Goal: Task Accomplishment & Management: Manage account settings

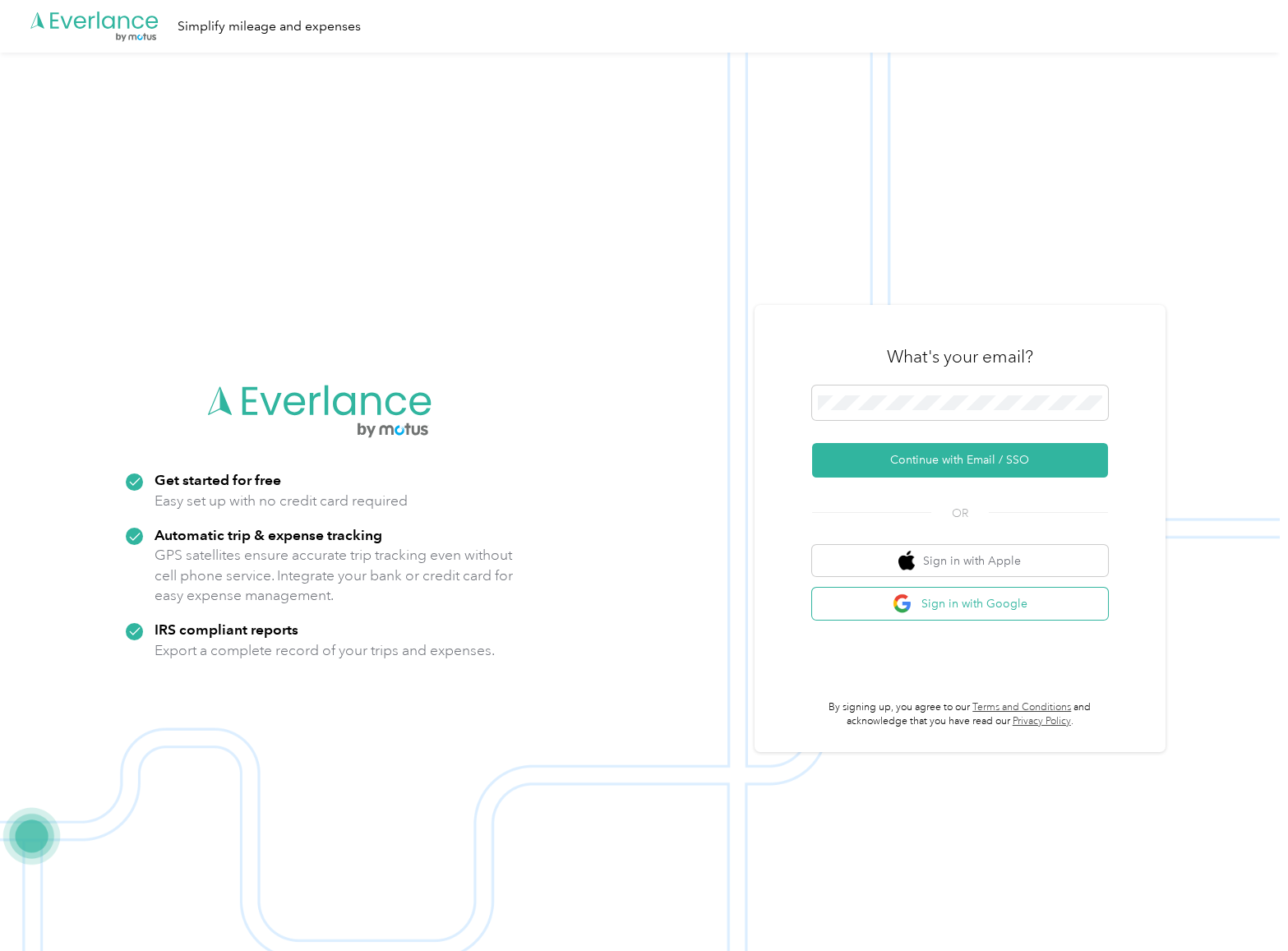
click at [923, 609] on button "Sign in with Google" at bounding box center [960, 604] width 296 height 32
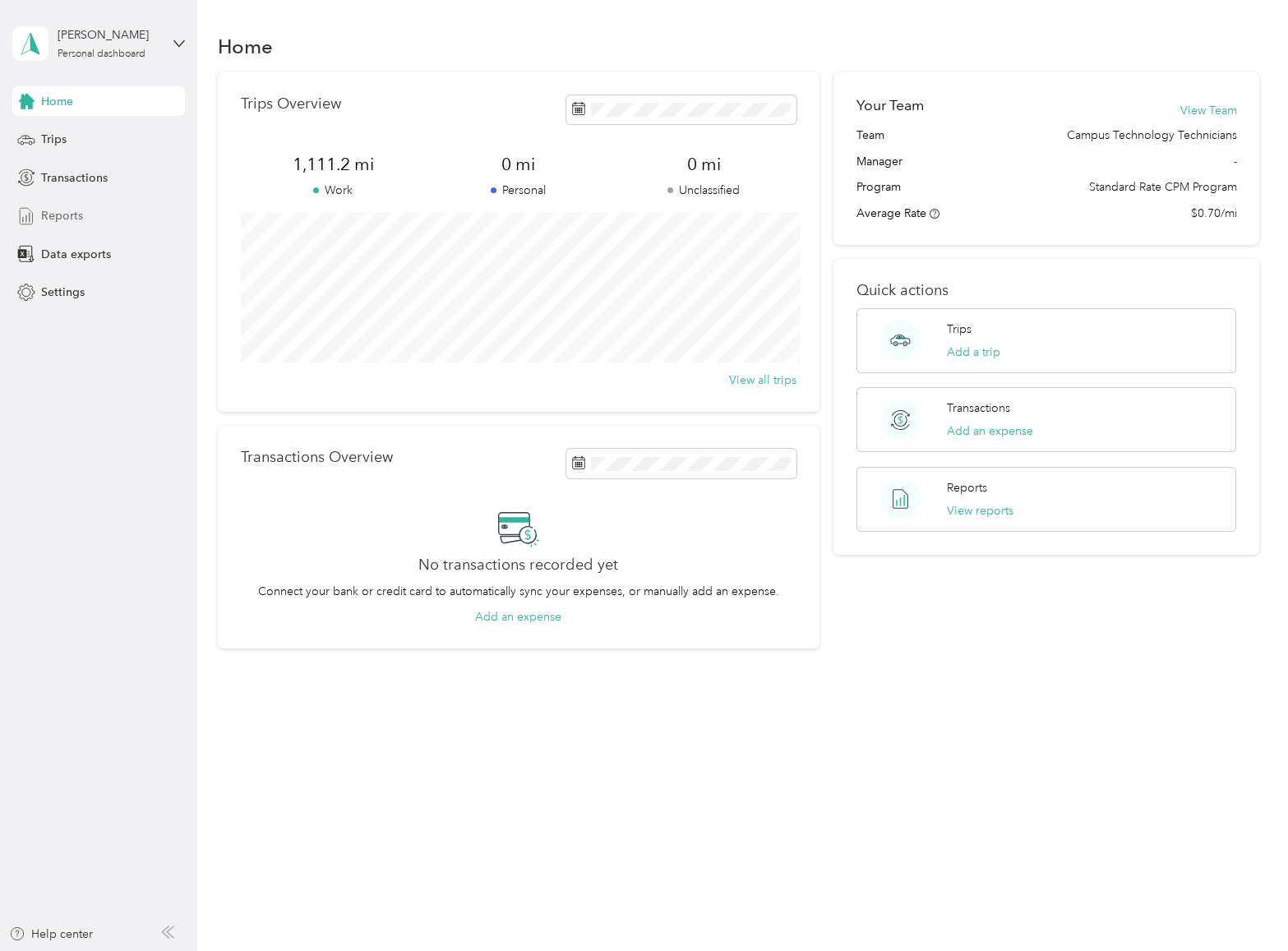
click at [97, 209] on div "Reports" at bounding box center [98, 216] width 173 height 30
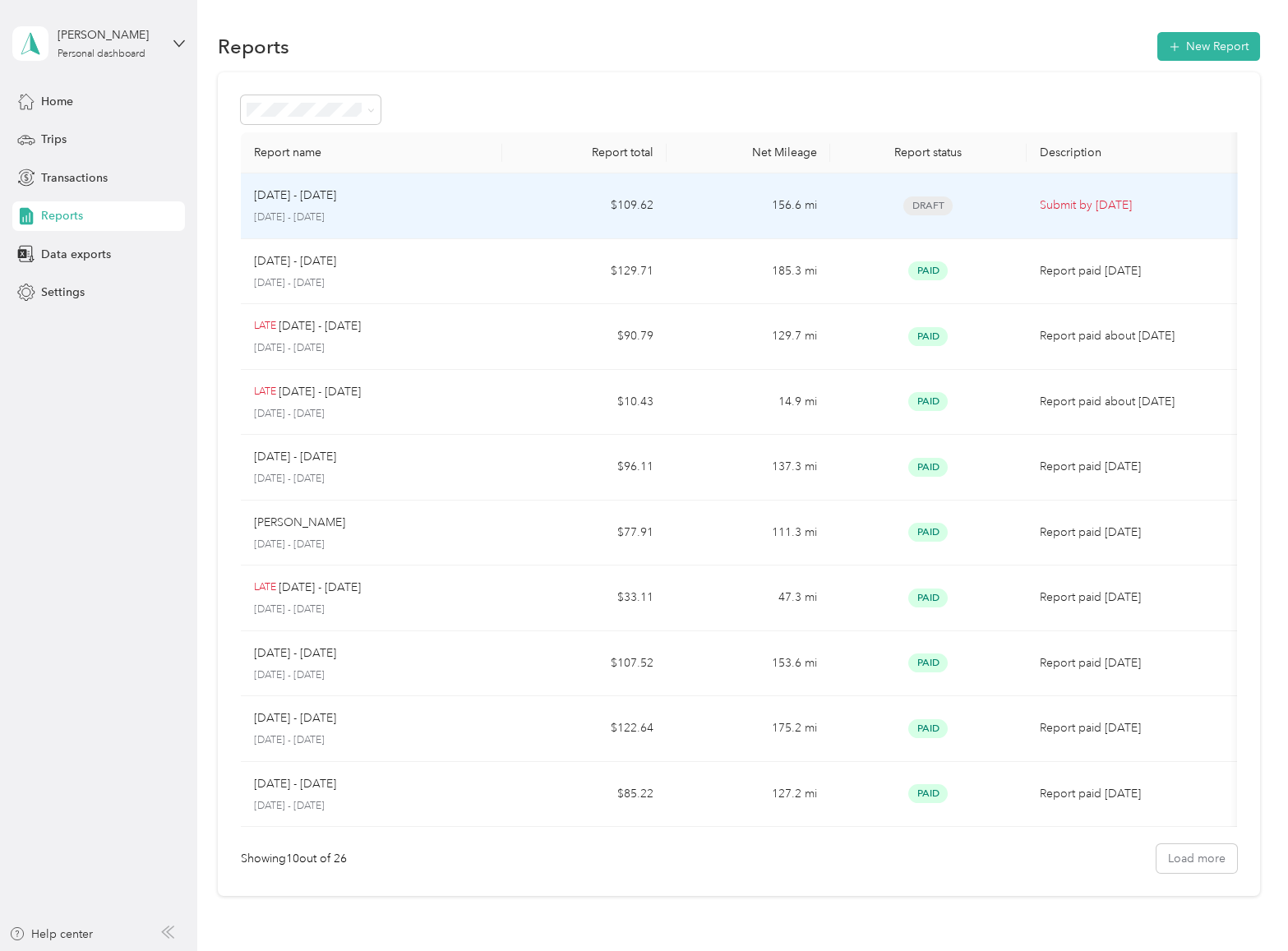
click at [1007, 208] on div "Draft" at bounding box center [928, 206] width 170 height 19
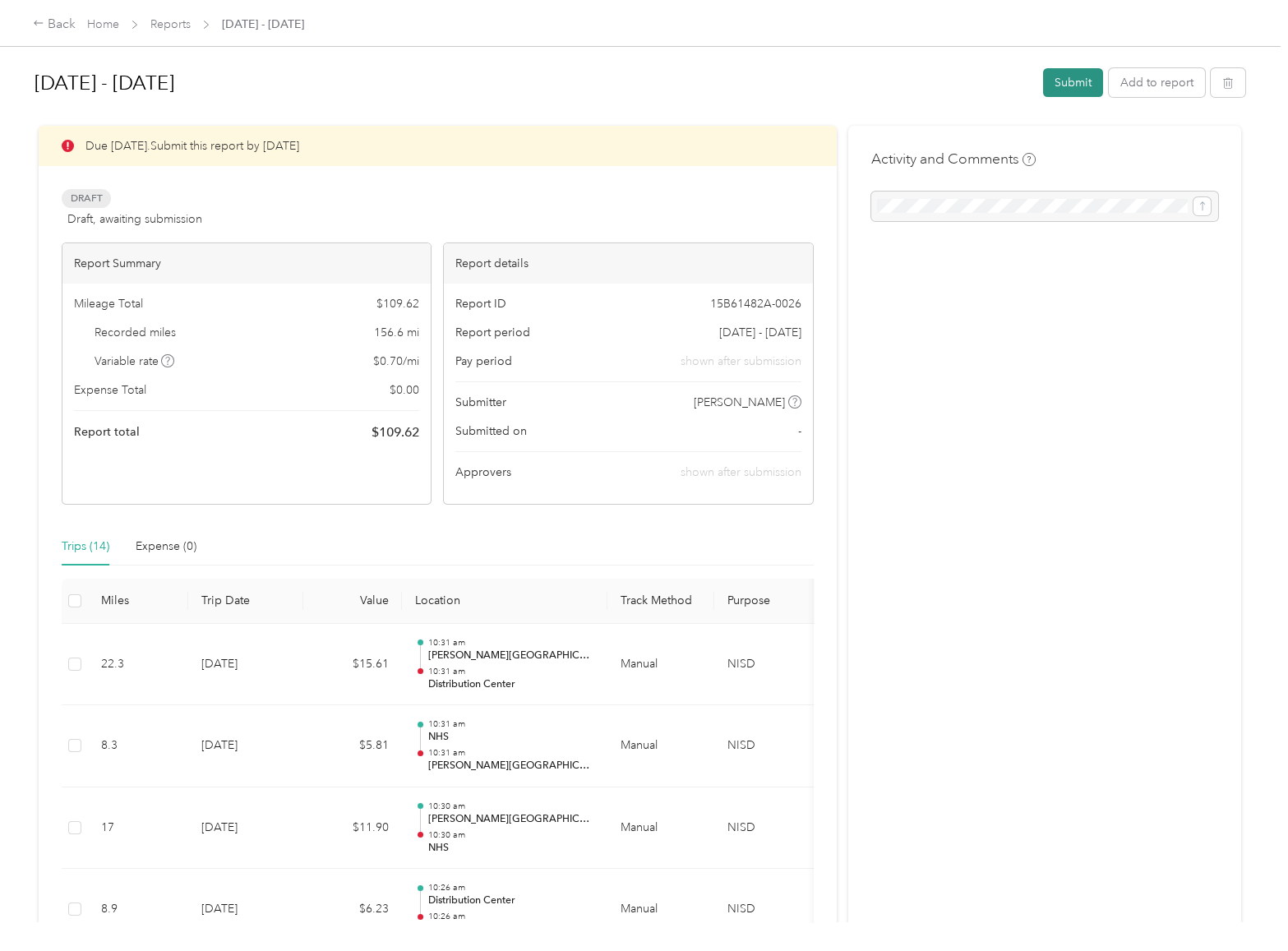
click at [1062, 76] on button "Submit" at bounding box center [1072, 82] width 60 height 29
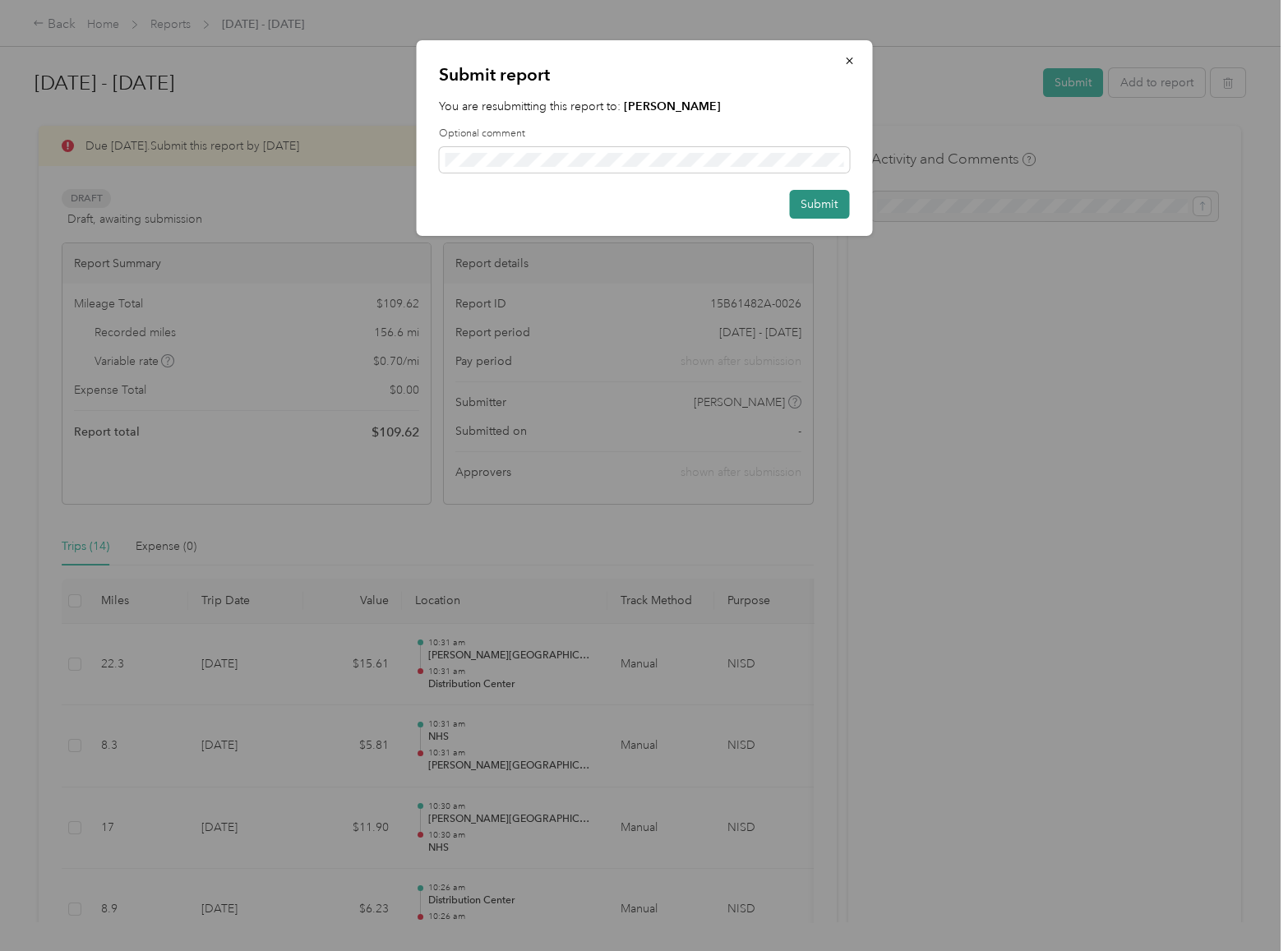
click at [825, 216] on button "Submit" at bounding box center [818, 204] width 60 height 29
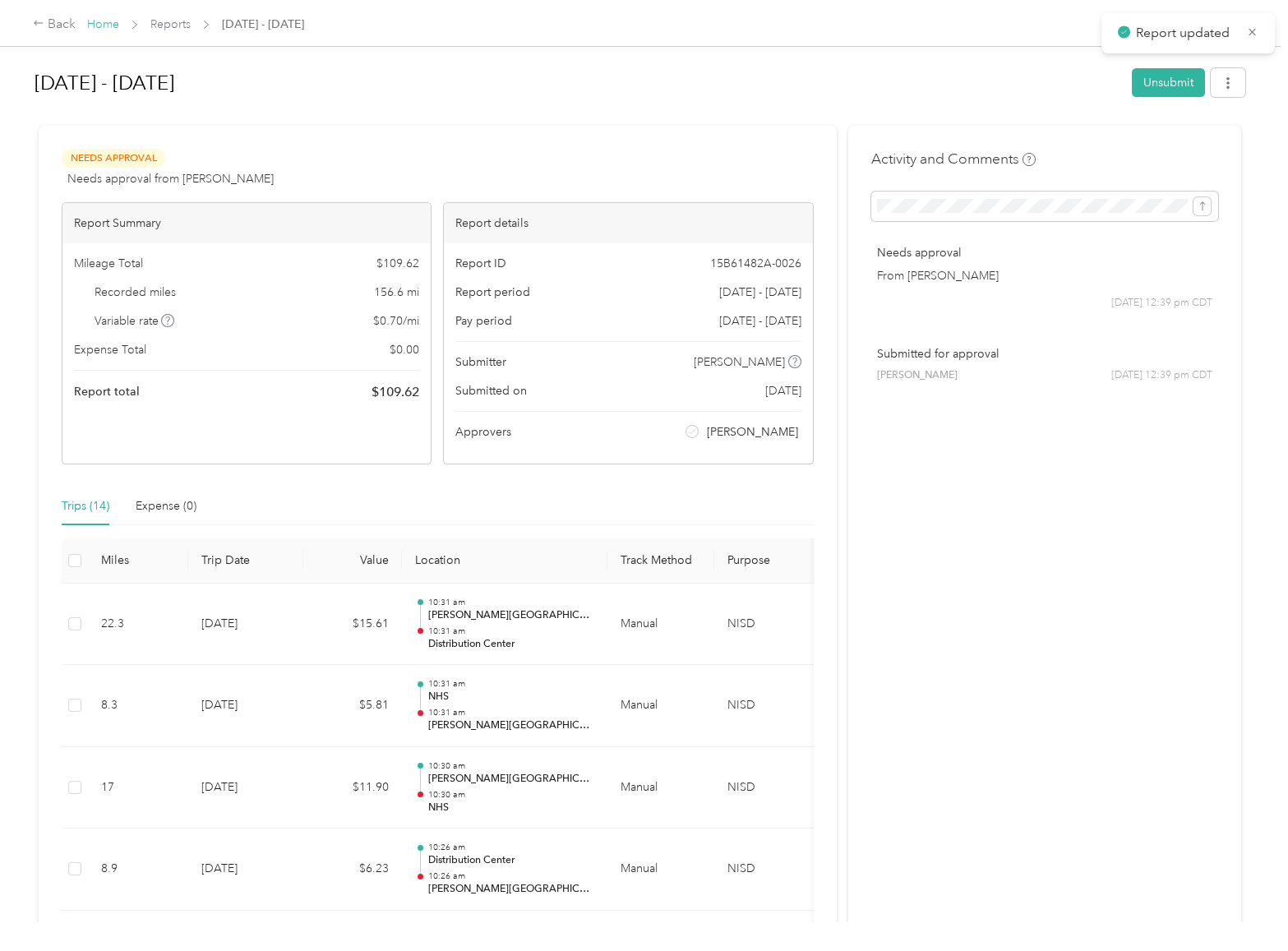
click at [98, 29] on link "Home" at bounding box center [103, 24] width 32 height 14
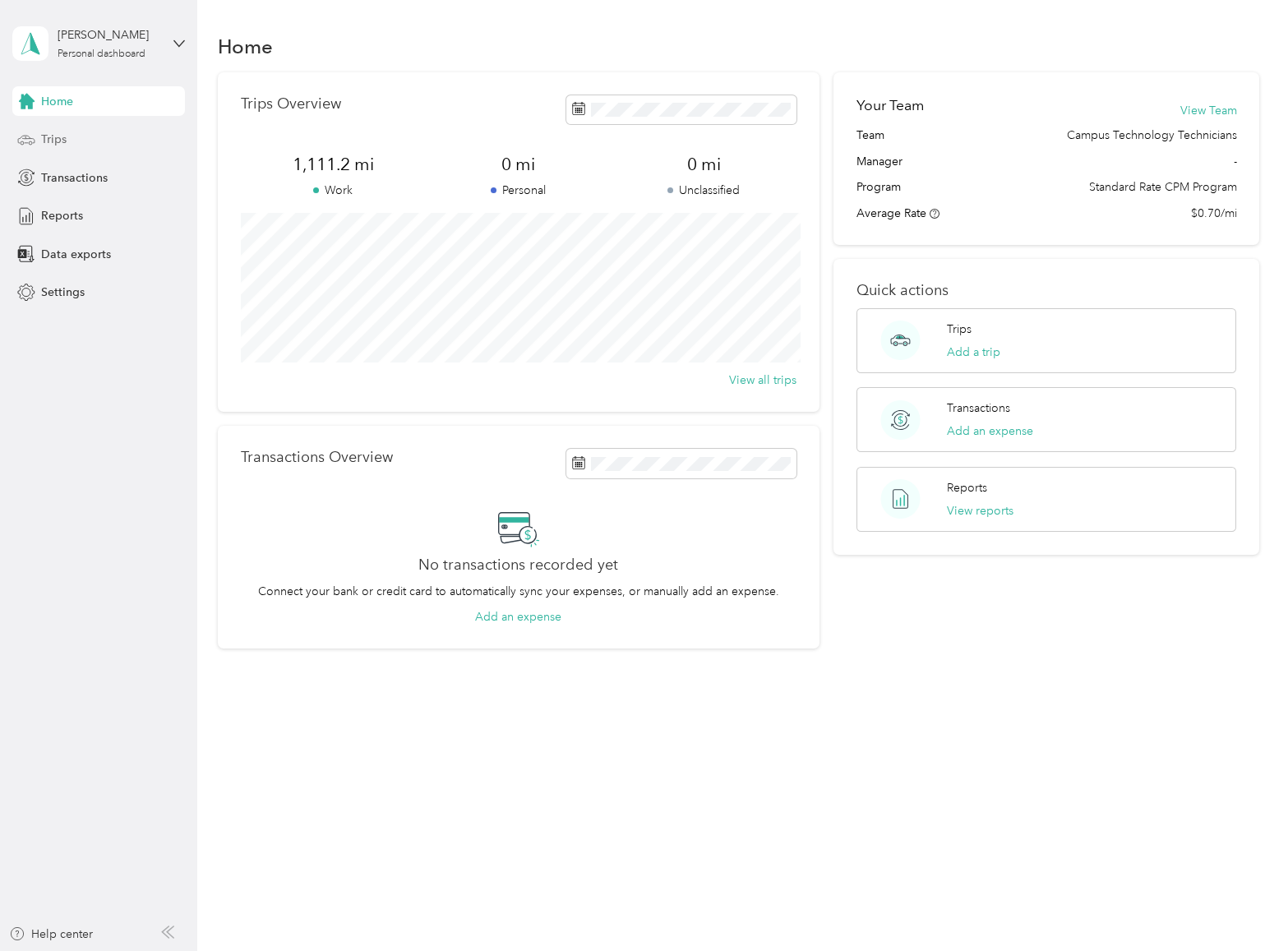
click at [73, 140] on div "Trips" at bounding box center [98, 140] width 173 height 30
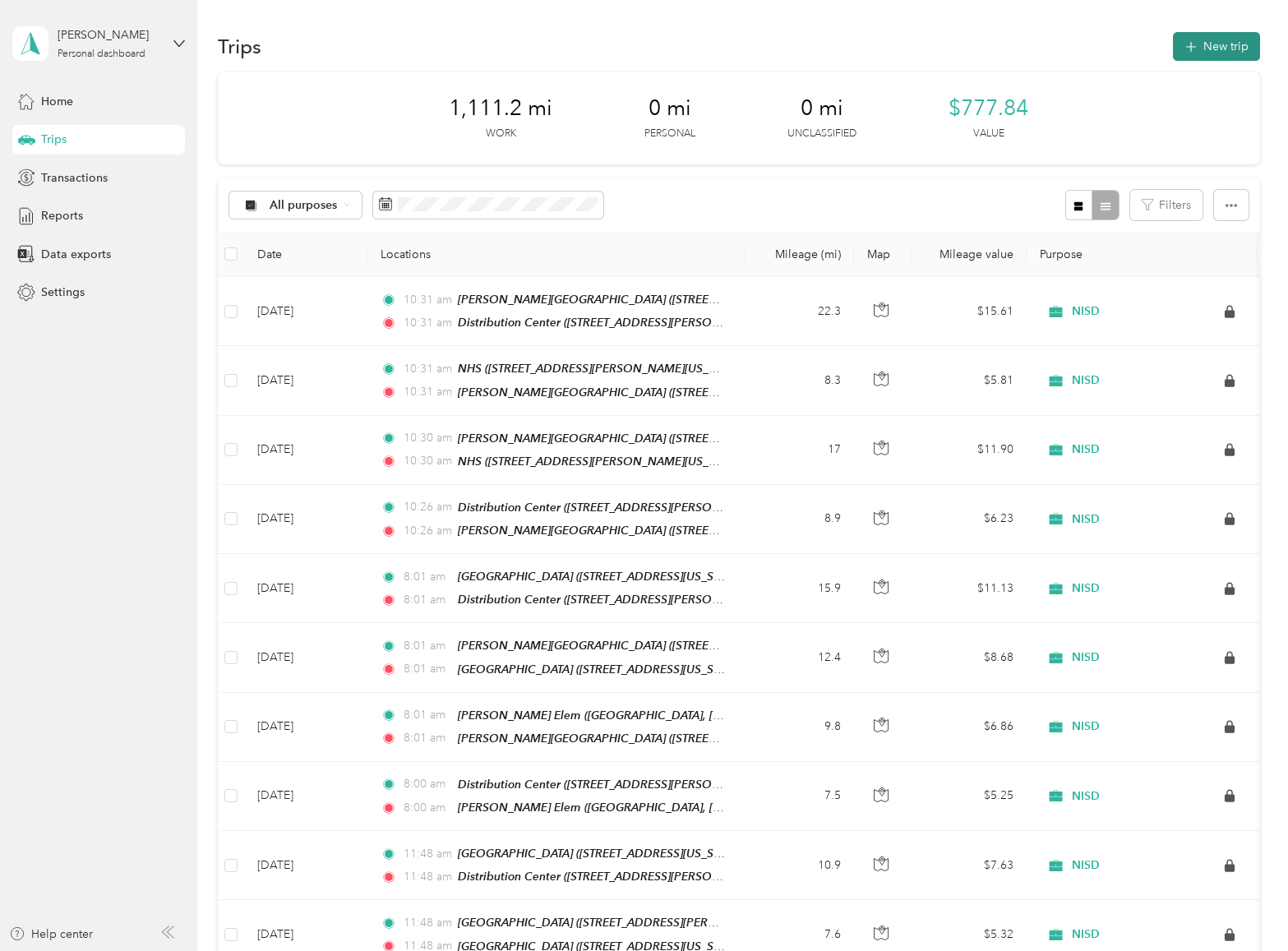
click at [1242, 44] on button "New trip" at bounding box center [1216, 47] width 87 height 29
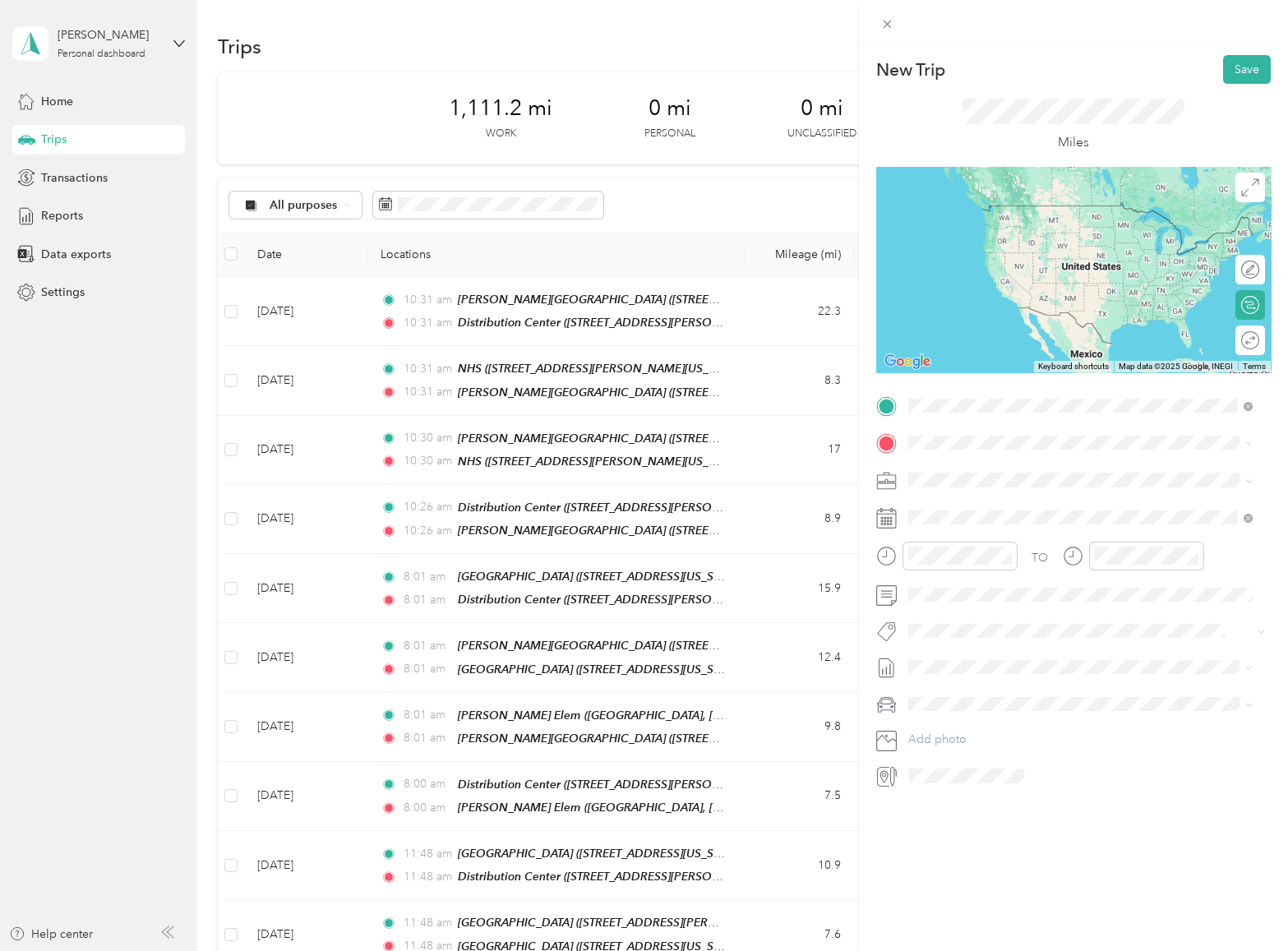
click at [1041, 480] on strong "Distribution Center" at bounding box center [1047, 473] width 104 height 15
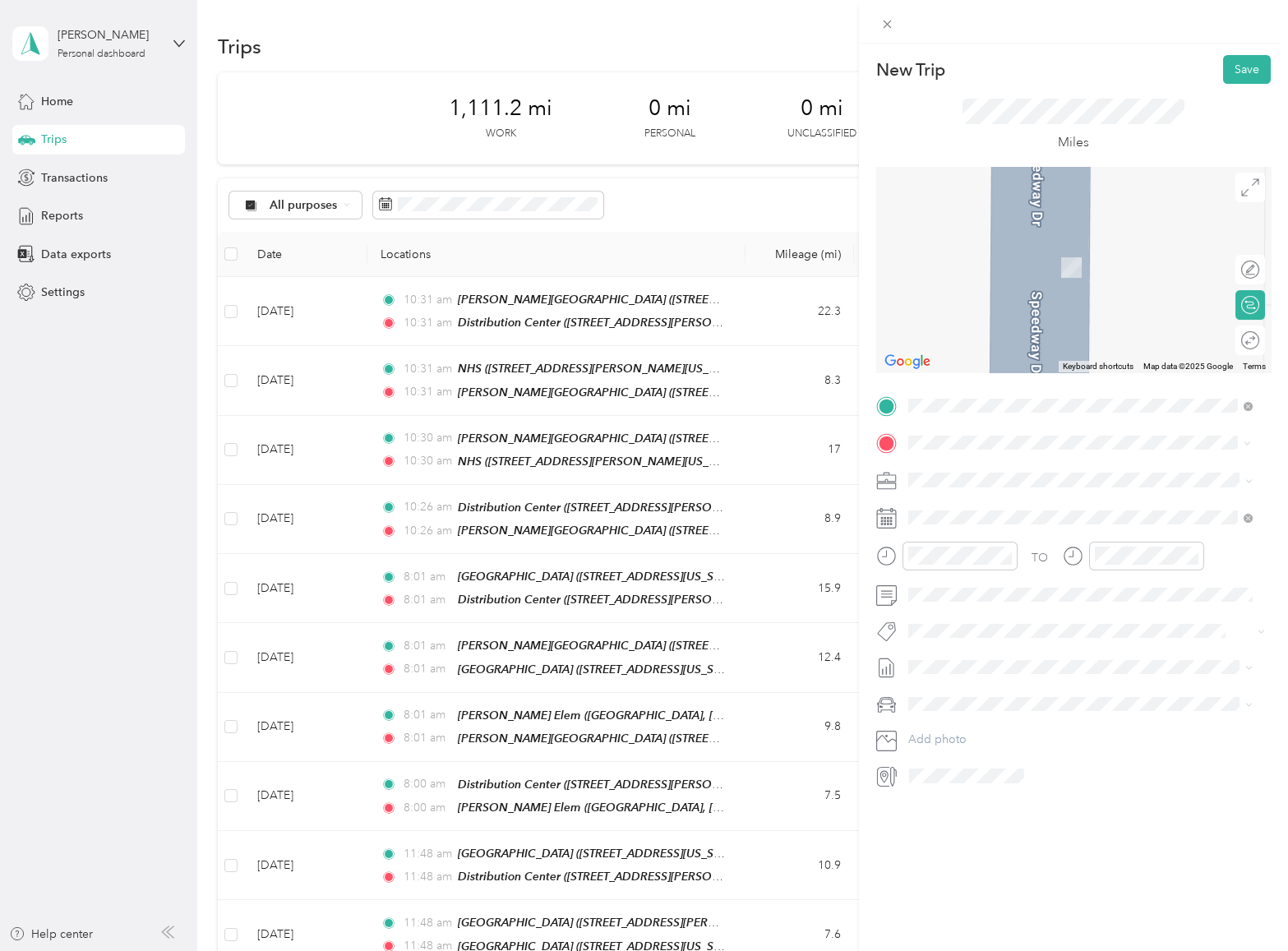
click at [1030, 522] on div "TEAM [PERSON_NAME][GEOGRAPHIC_DATA] [STREET_ADDRESS][US_STATE]" at bounding box center [1077, 521] width 276 height 40
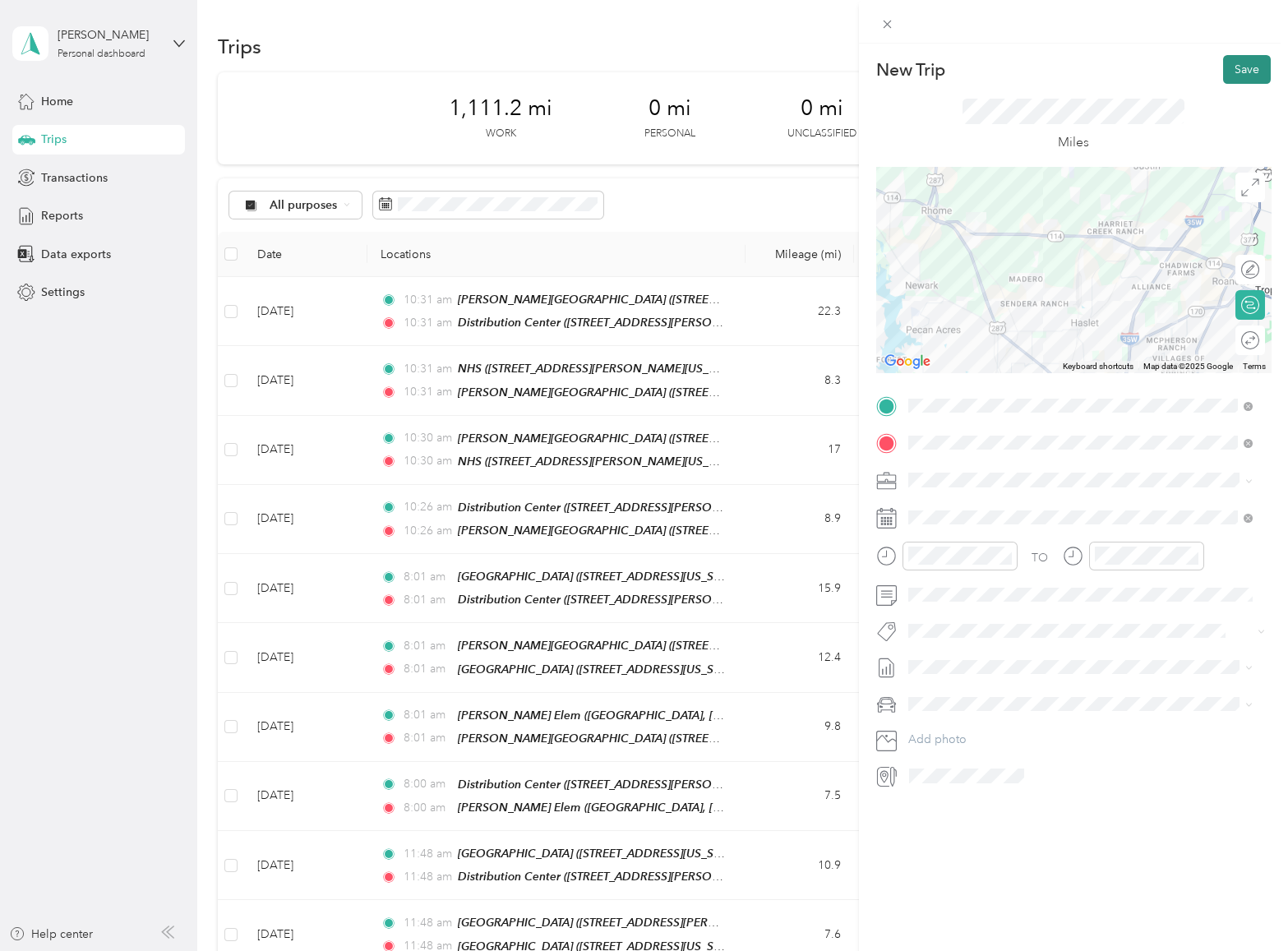
click at [1235, 70] on button "Save" at bounding box center [1247, 70] width 47 height 29
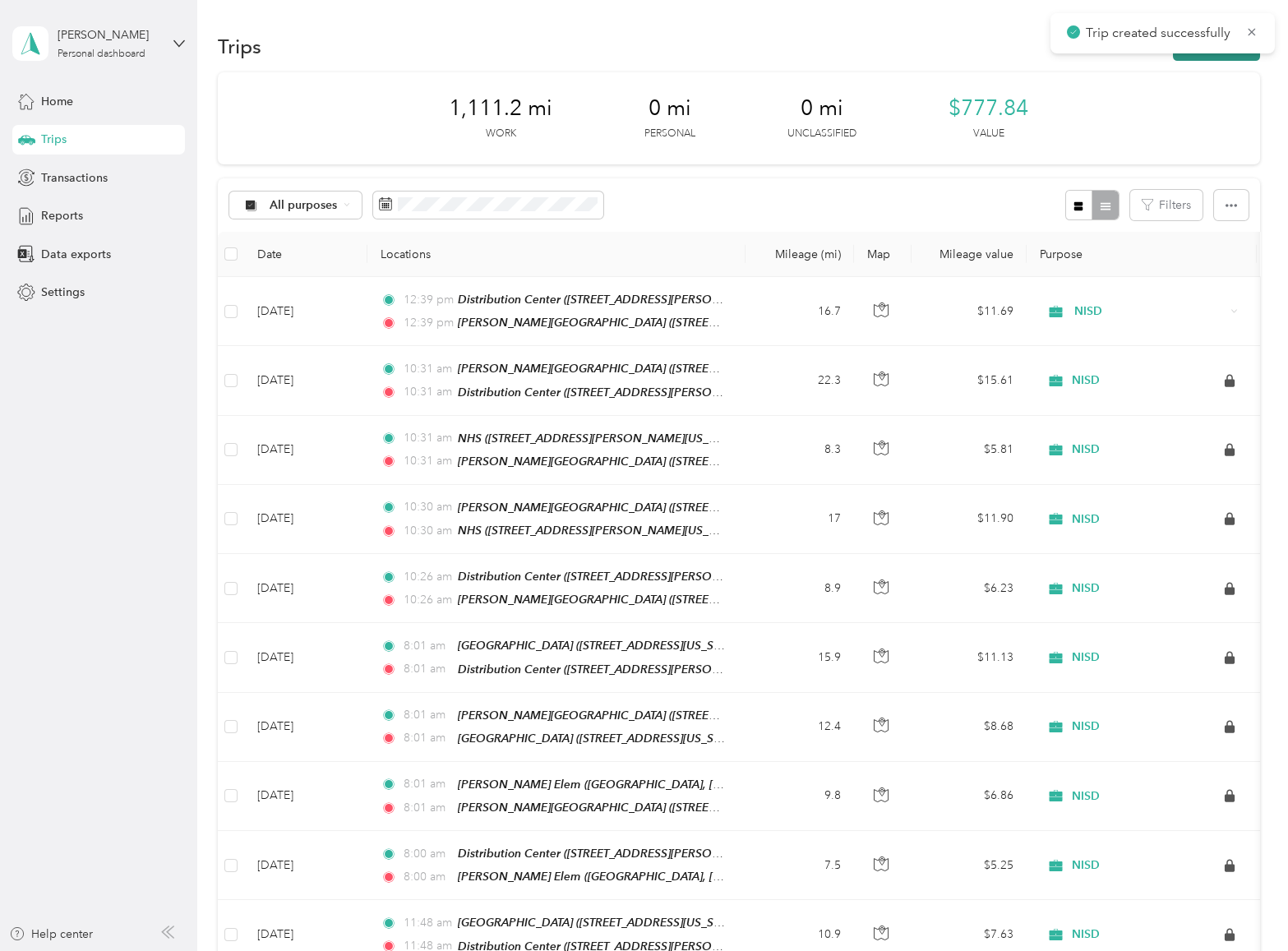
click at [1194, 57] on button "New trip" at bounding box center [1216, 47] width 87 height 29
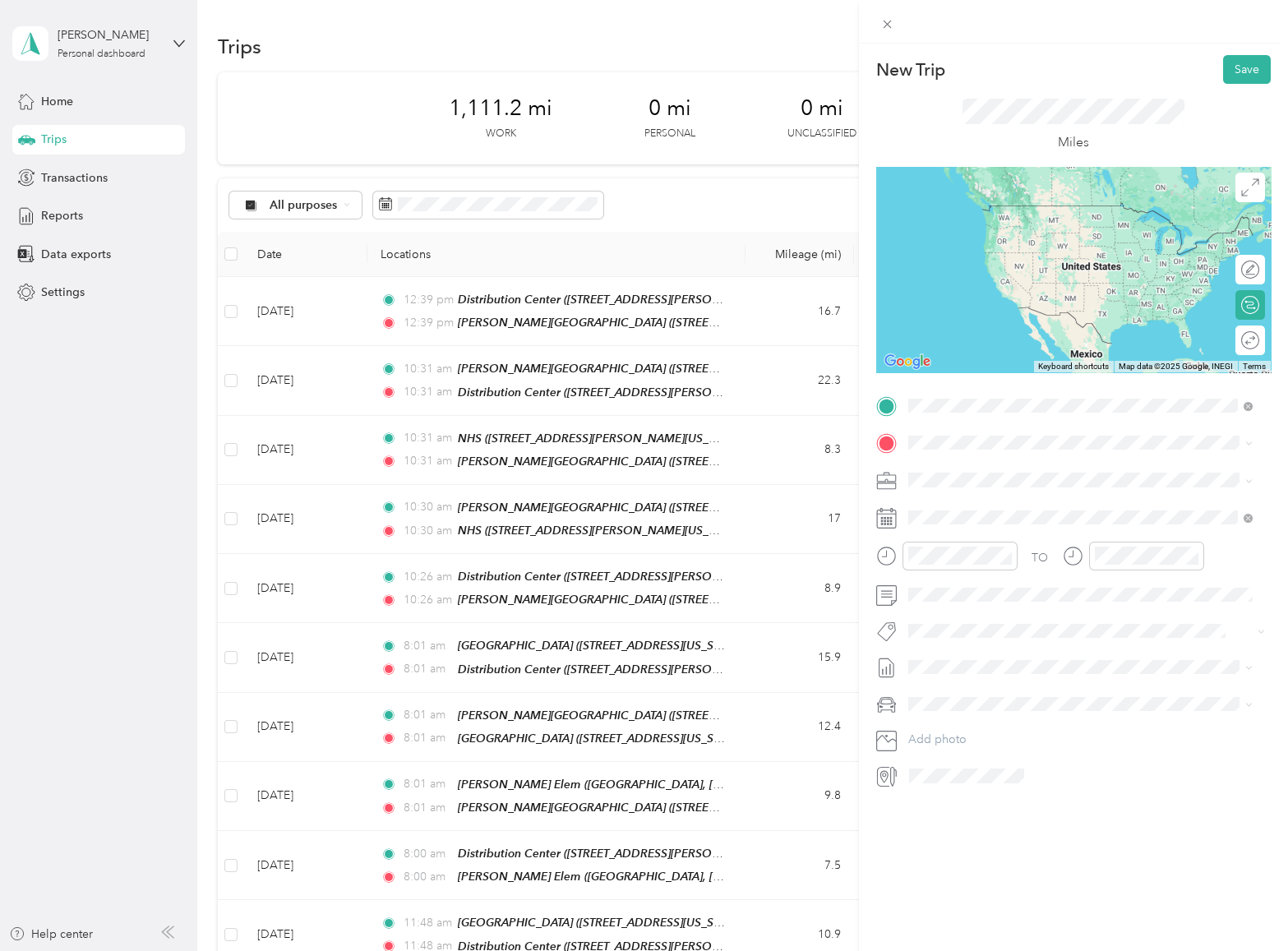
click at [1003, 475] on strong "[PERSON_NAME][GEOGRAPHIC_DATA]" at bounding box center [1105, 473] width 219 height 15
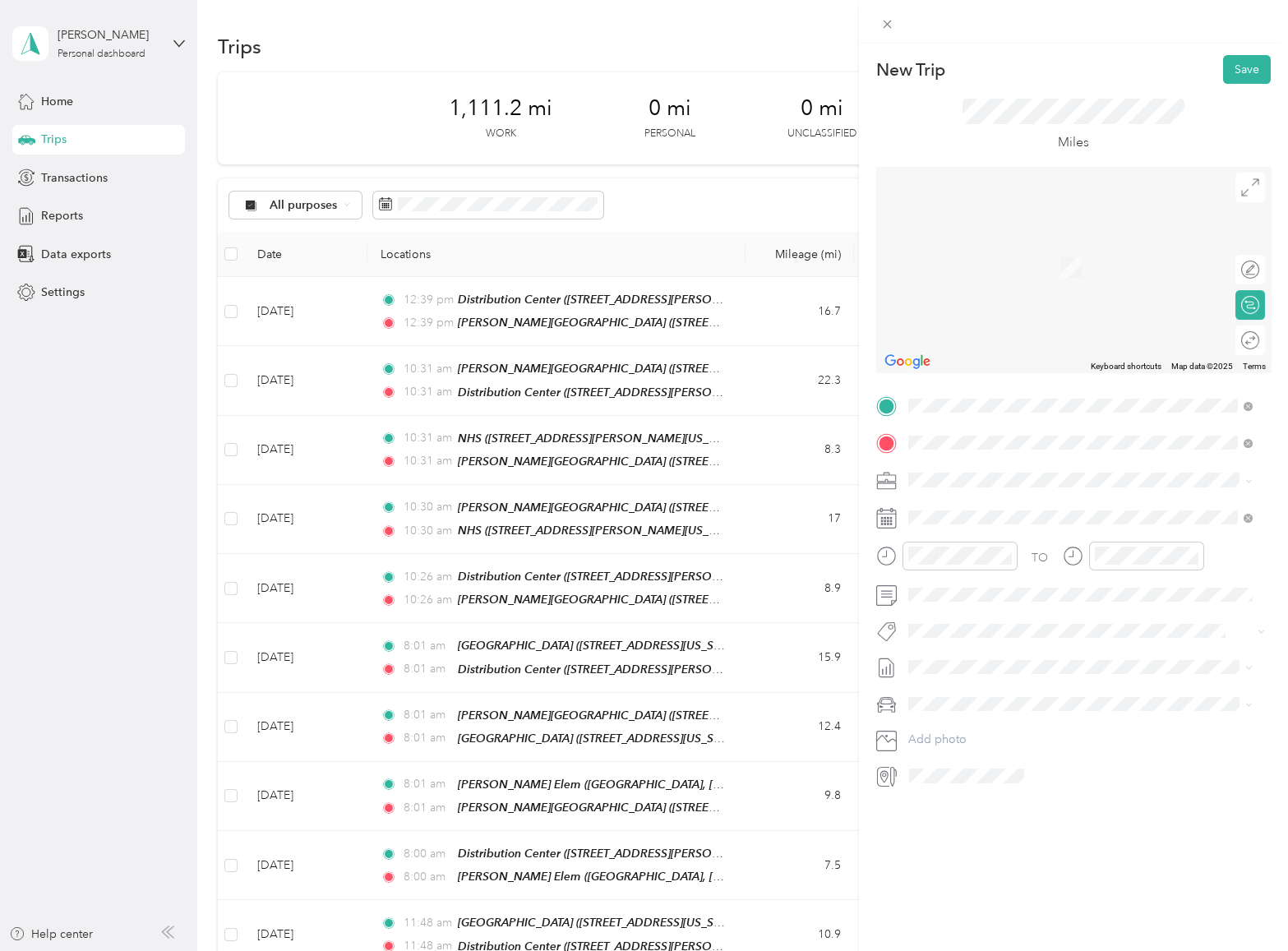
click at [1013, 530] on span "[STREET_ADDRESS][US_STATE]" at bounding box center [1021, 532] width 165 height 14
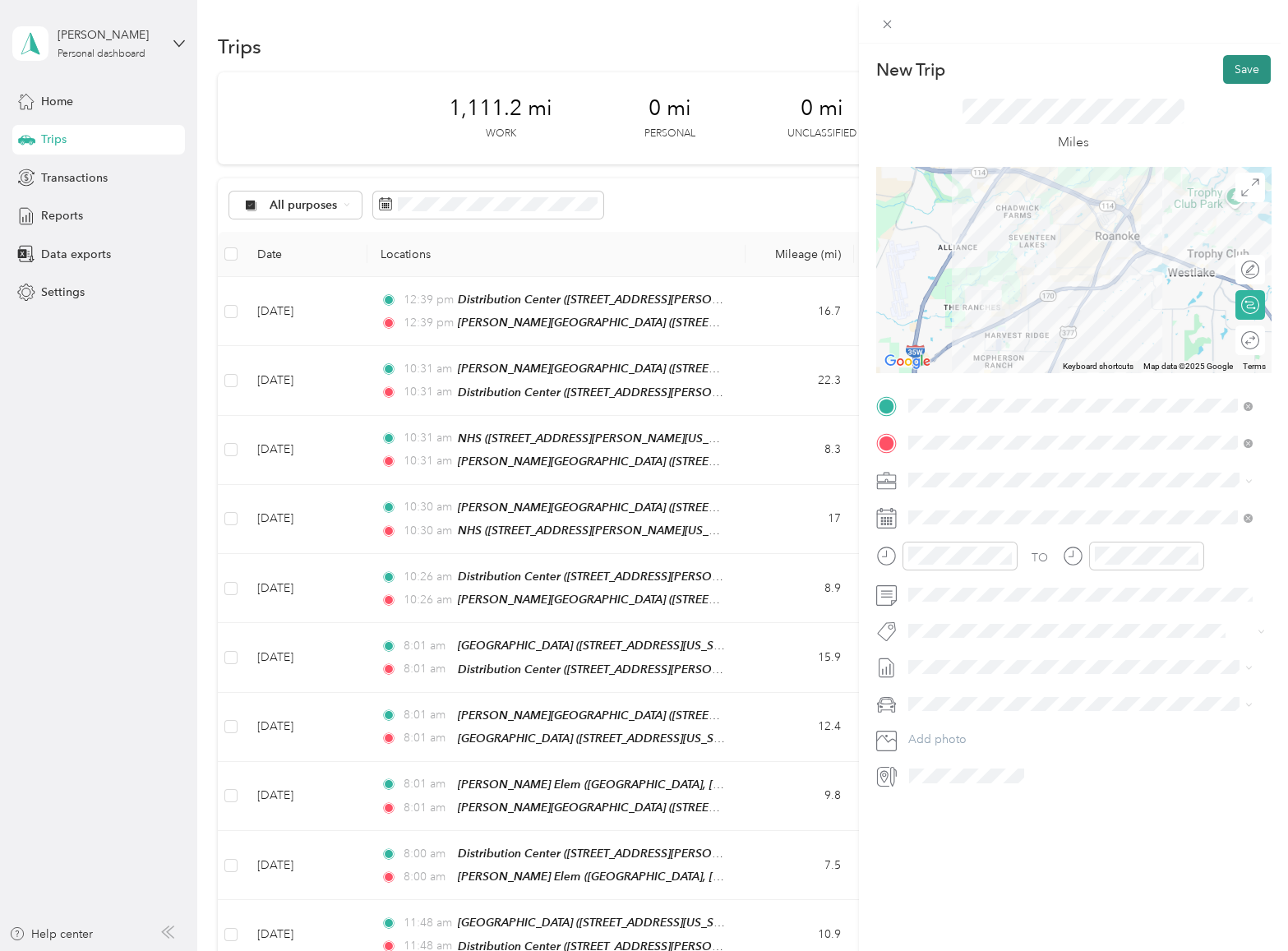
click at [1224, 64] on button "Save" at bounding box center [1247, 70] width 47 height 29
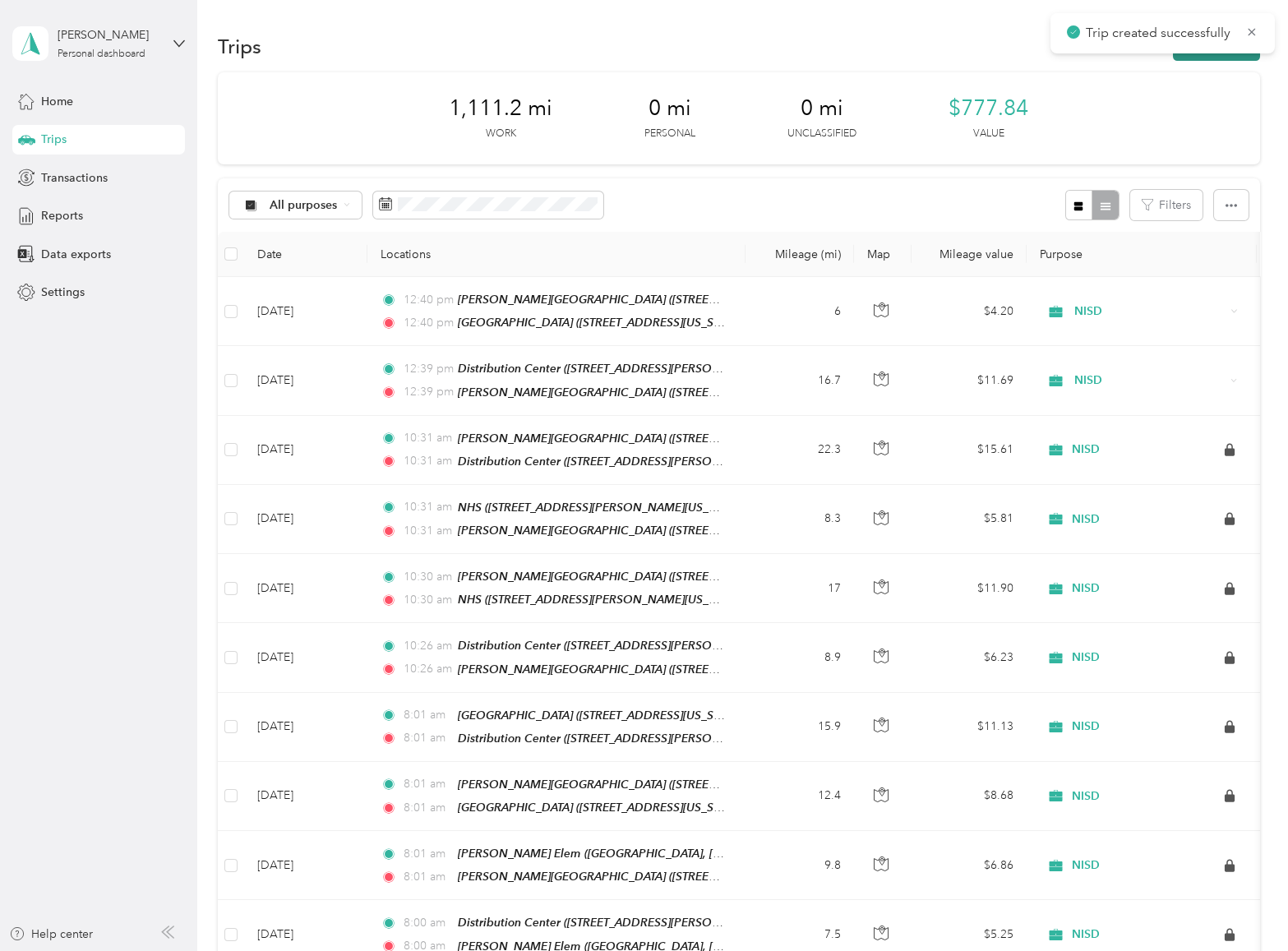
click at [1211, 55] on button "New trip" at bounding box center [1216, 47] width 87 height 29
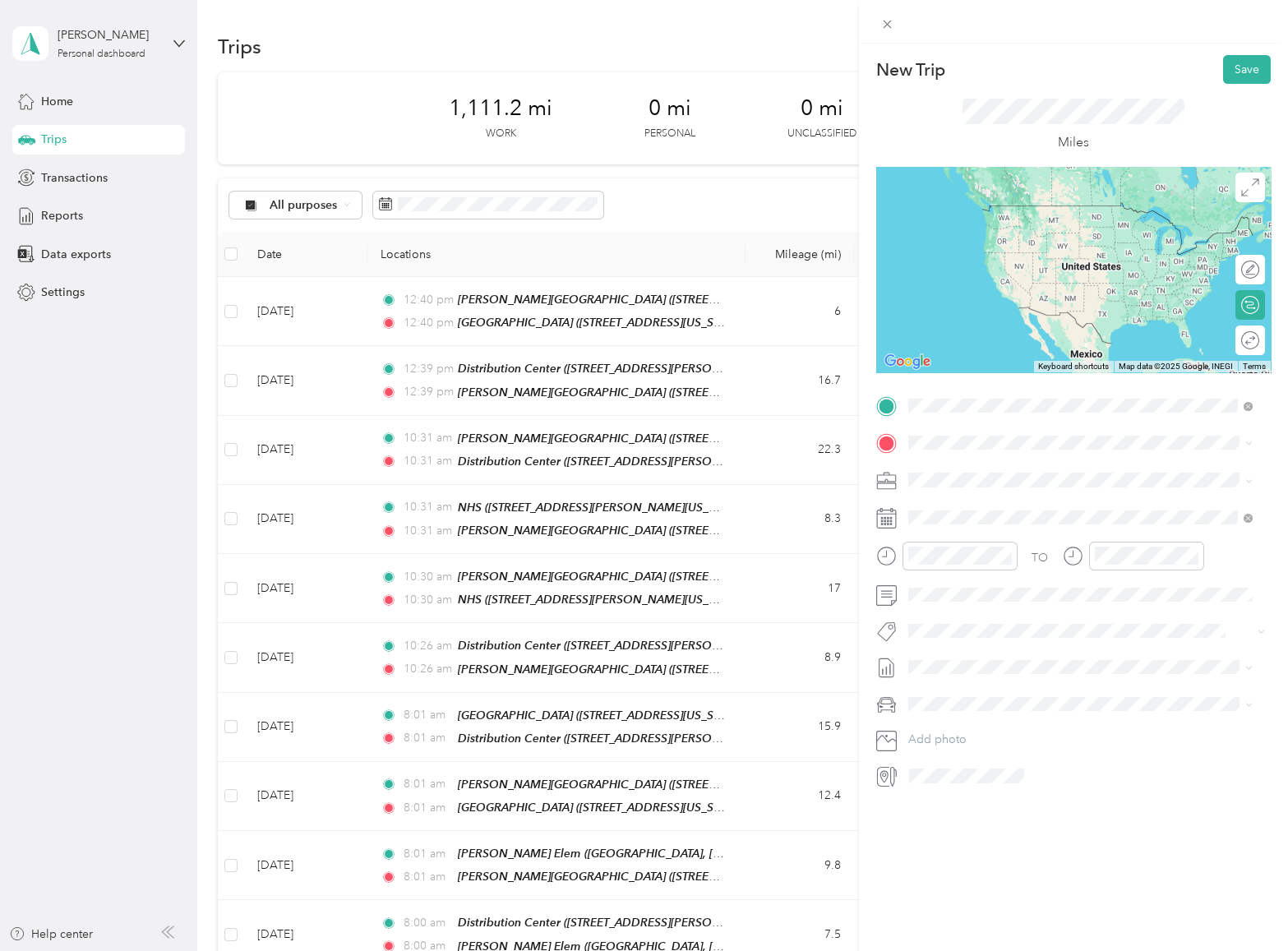
click at [1046, 539] on strong "[GEOGRAPHIC_DATA]" at bounding box center [1056, 531] width 123 height 15
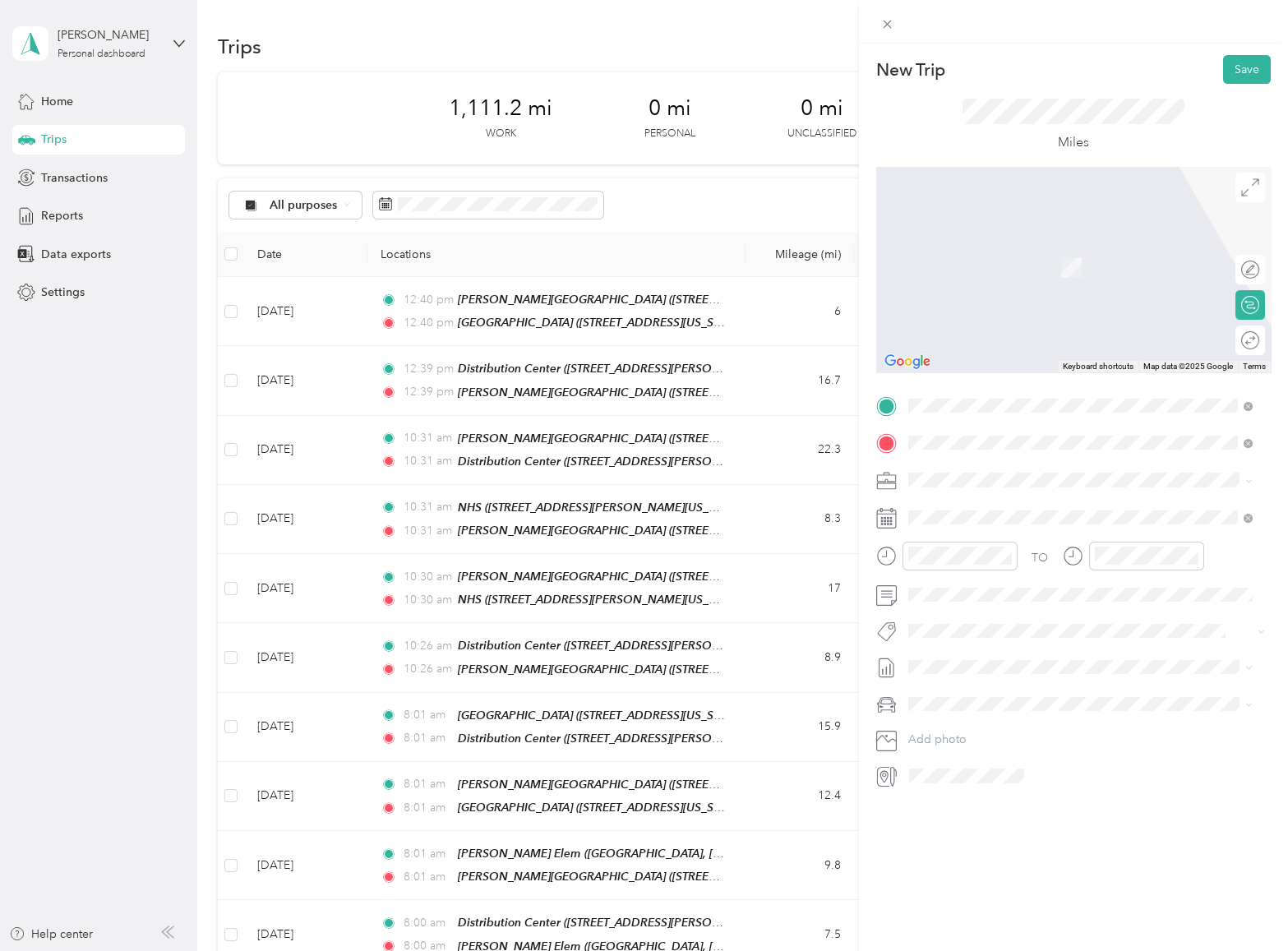
click at [1022, 529] on span "[STREET_ADDRESS][US_STATE]" at bounding box center [1021, 532] width 165 height 14
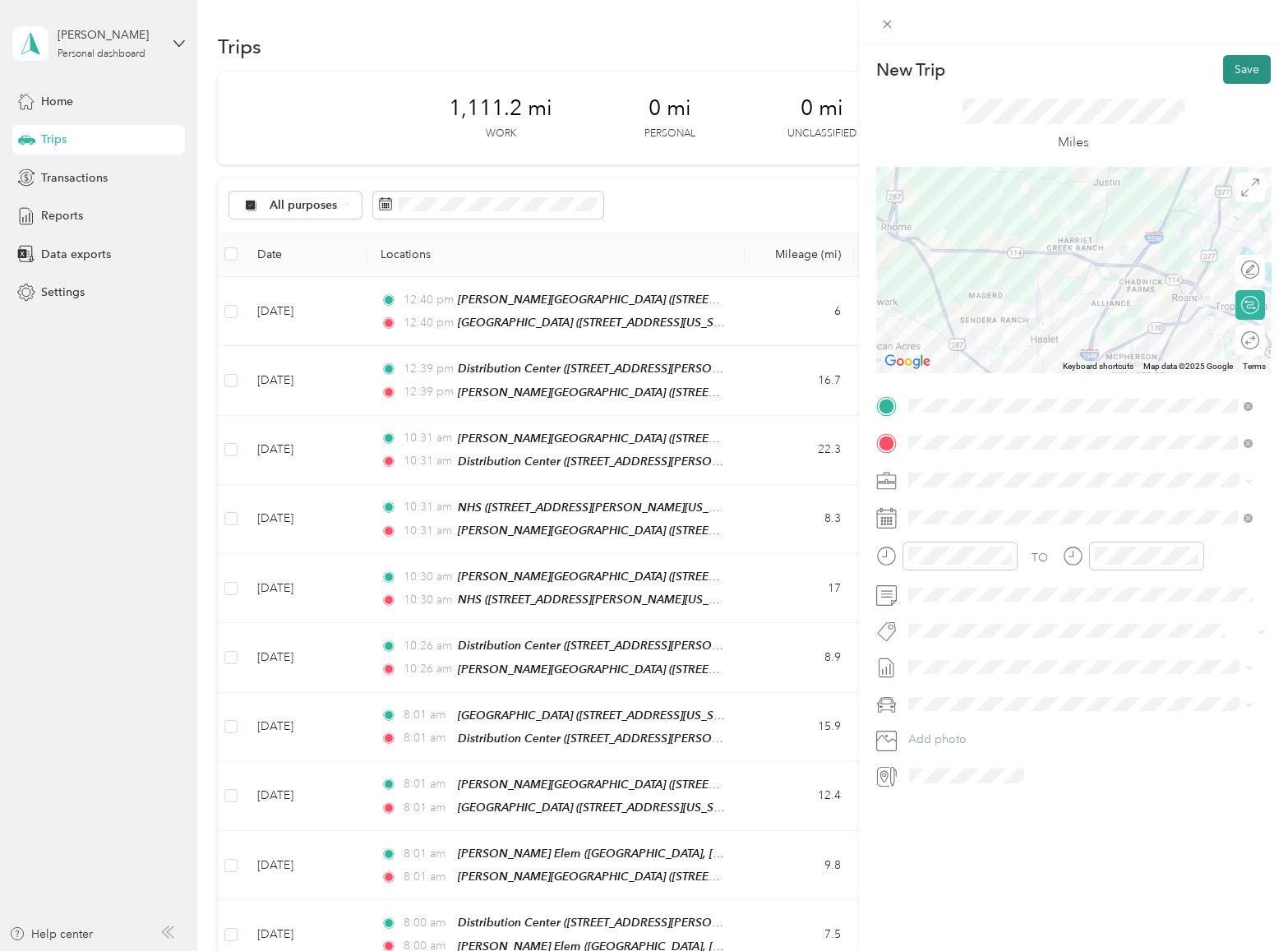
click at [1233, 71] on button "Save" at bounding box center [1247, 70] width 47 height 29
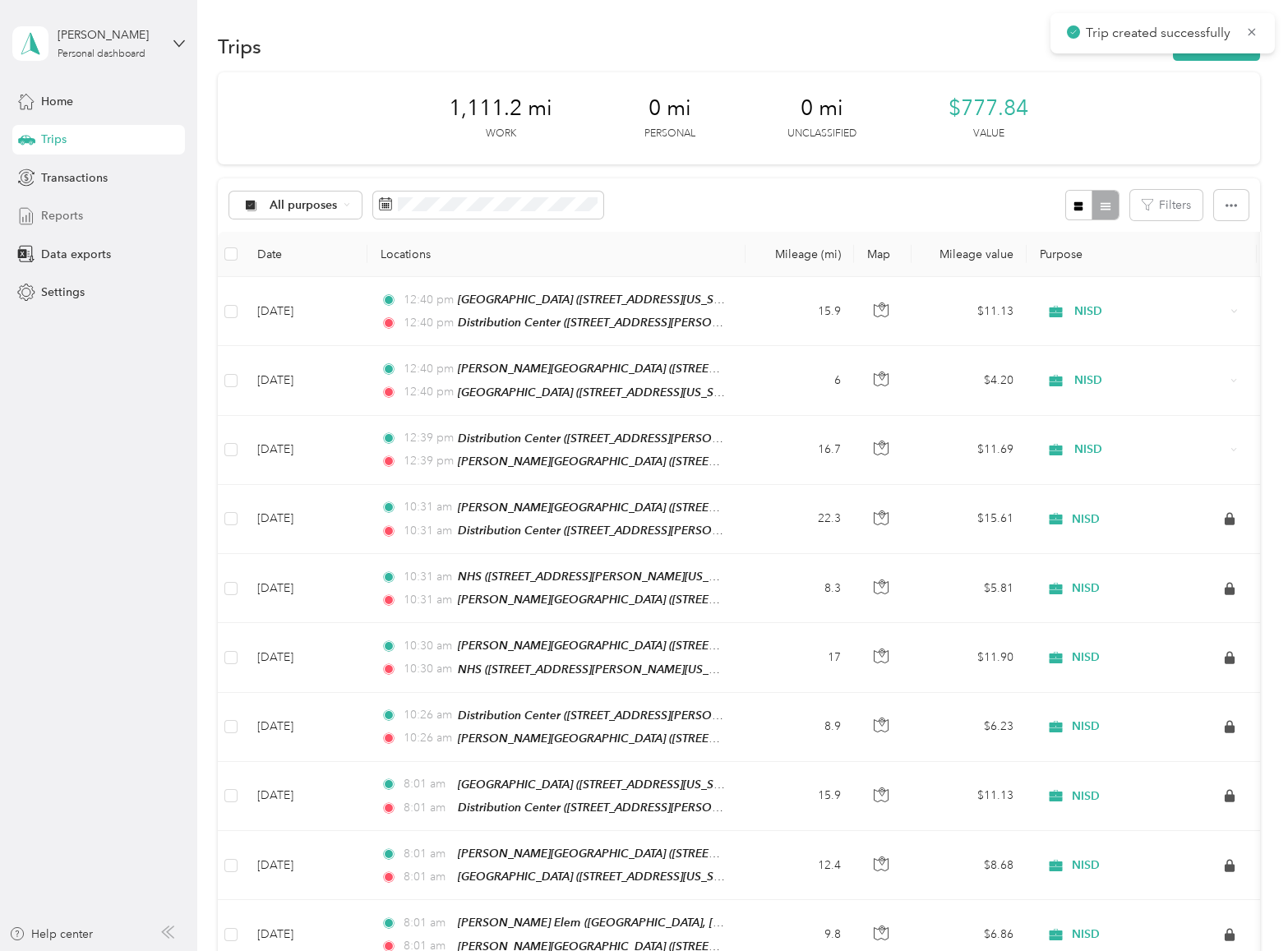
click at [89, 219] on div "Reports" at bounding box center [98, 216] width 173 height 30
